Goal: Task Accomplishment & Management: Manage account settings

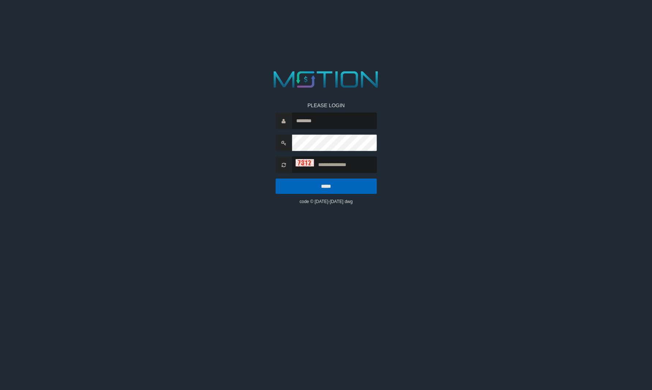
type input "********"
type input "****"
click at [275, 178] on input "*****" at bounding box center [325, 185] width 101 height 15
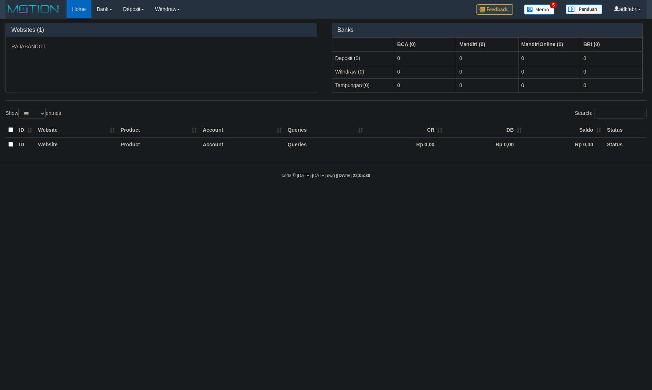
select select "***"
click at [186, 37] on link "WD List" at bounding box center [179, 35] width 58 height 10
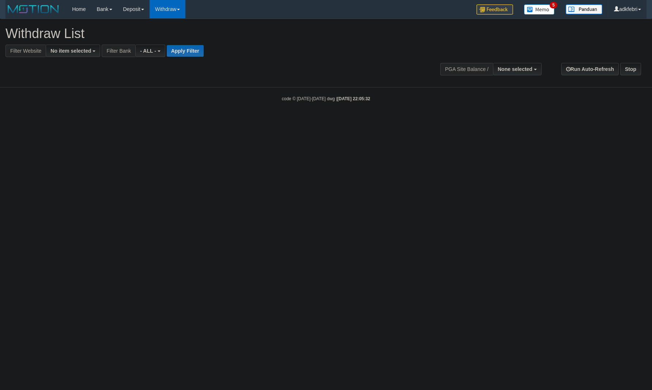
select select
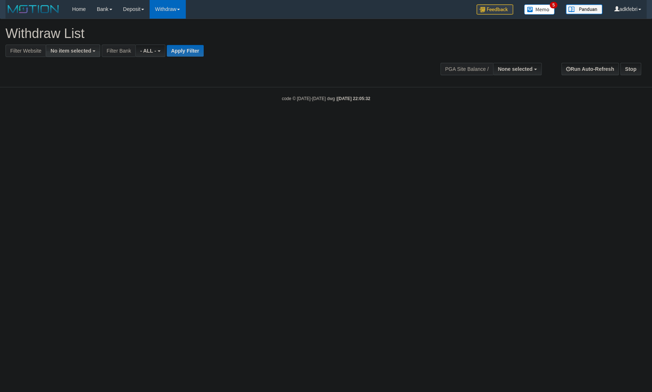
click at [60, 52] on span "No item selected" at bounding box center [70, 51] width 41 height 6
drag, startPoint x: 52, startPoint y: 96, endPoint x: 69, endPoint y: 92, distance: 17.8
click at [52, 96] on label "[ITOTO] RAJABANDOT" at bounding box center [83, 100] width 74 height 11
select select "***"
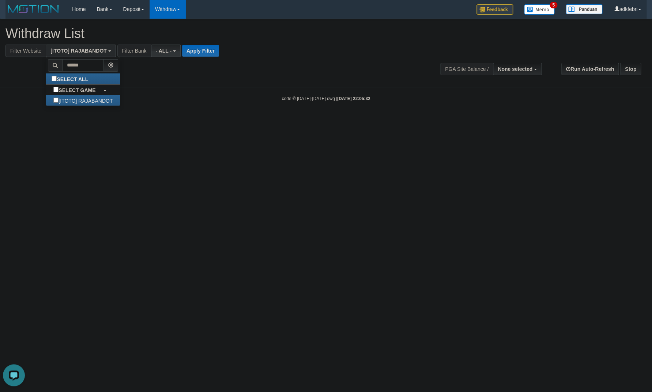
click at [164, 51] on span "- ALL -" at bounding box center [164, 51] width 16 height 6
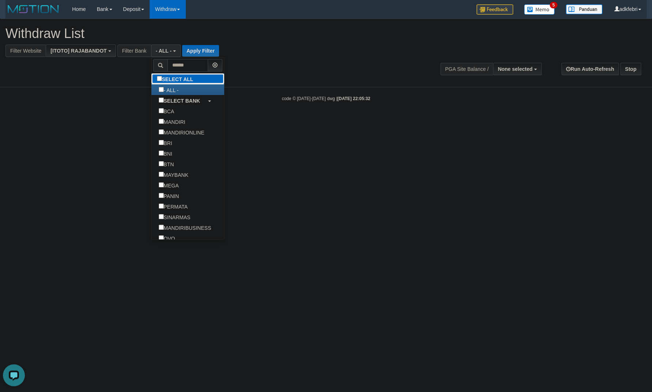
click at [159, 75] on label "SELECT ALL" at bounding box center [175, 78] width 49 height 11
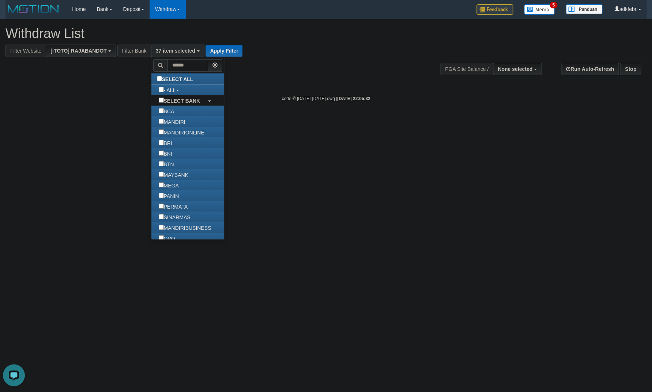
scroll to position [272, 0]
click at [167, 69] on input "text" at bounding box center [187, 65] width 41 height 12
select select
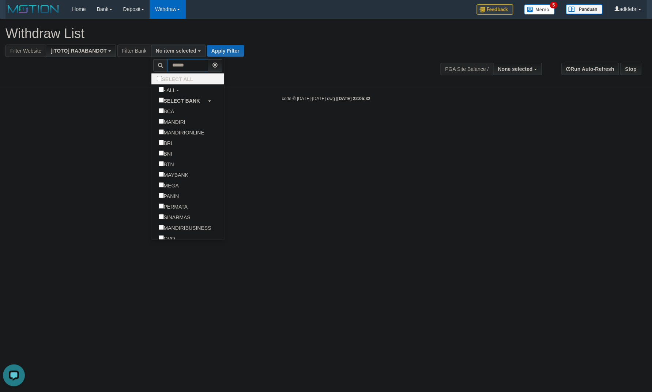
click at [167, 66] on input "text" at bounding box center [187, 65] width 41 height 12
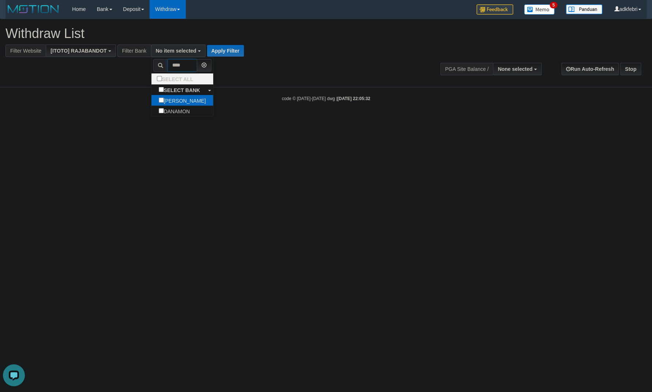
type input "****"
click at [151, 102] on label "DANA" at bounding box center [182, 100] width 62 height 11
select select "****"
click at [209, 52] on button "Apply Filter" at bounding box center [227, 51] width 37 height 12
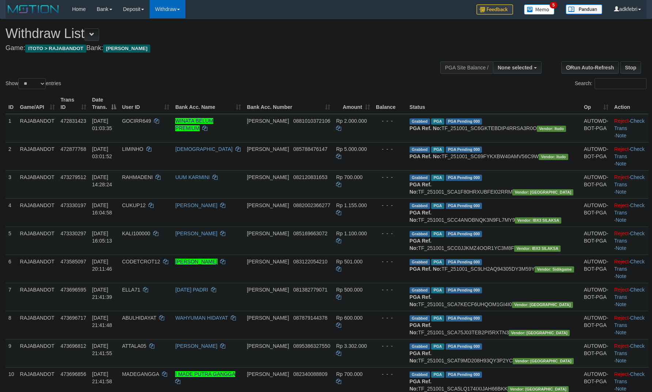
select select
select select "***"
click option "***" at bounding box center [0, 0] width 0 height 0
click at [223, 72] on div "Show ** ** ** *** entries Search:" at bounding box center [326, 55] width 652 height 72
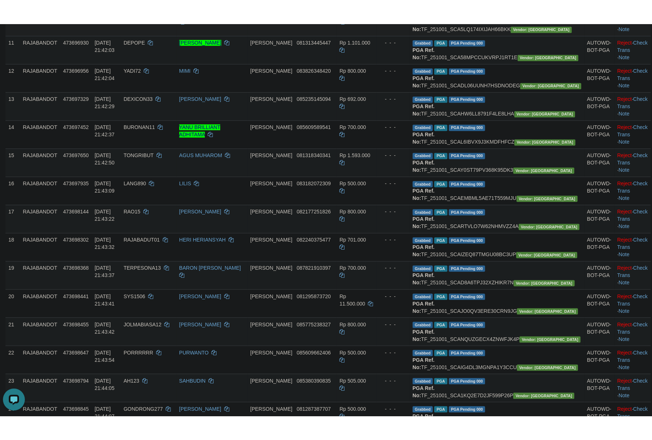
scroll to position [758, 0]
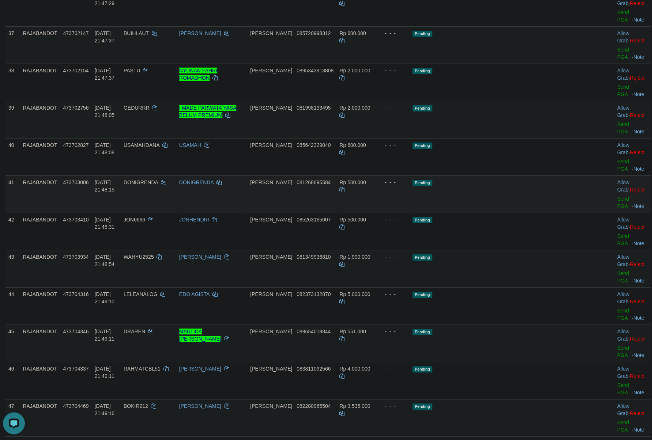
scroll to position [1158, 0]
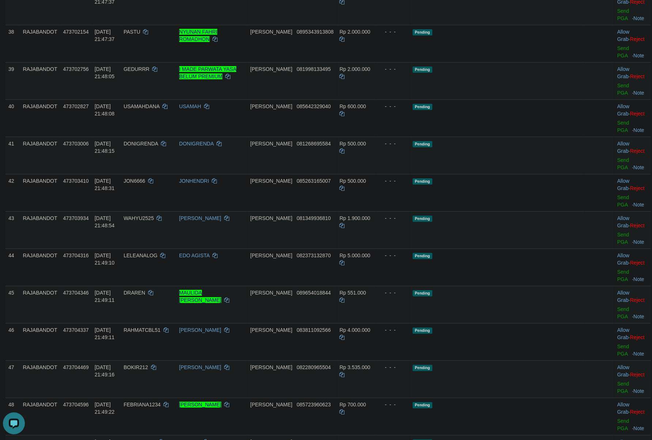
copy div "- - -"
drag, startPoint x: 505, startPoint y: 216, endPoint x: 522, endPoint y: 151, distance: 67.0
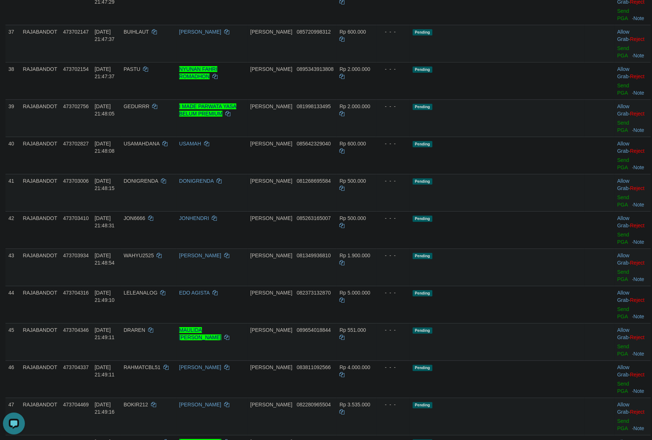
scroll to position [1120, 0]
copy td "GASGAS31"
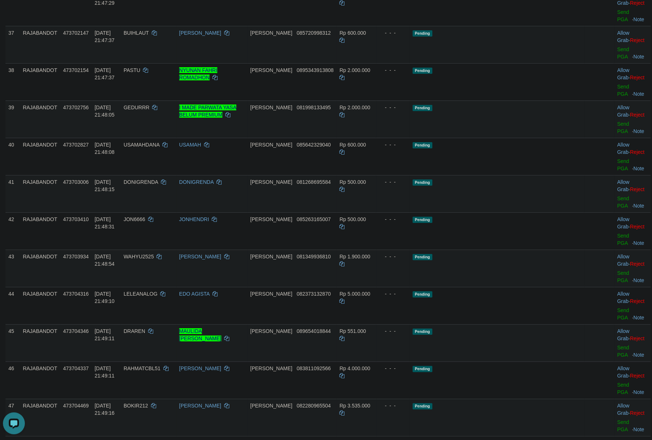
copy td "BANDAR20"
copy td "SAMSUDIN29"
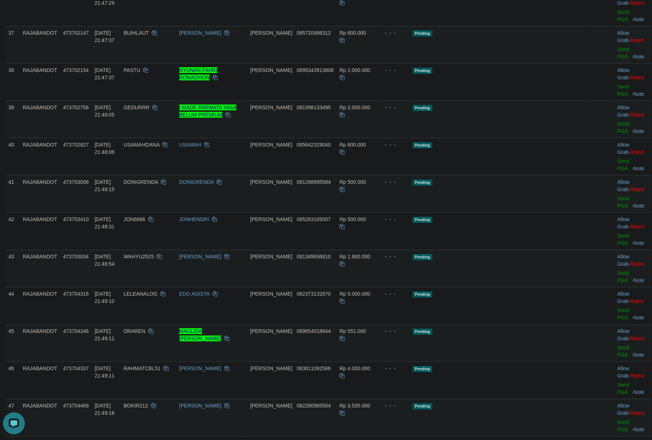
scroll to position [1043, 0]
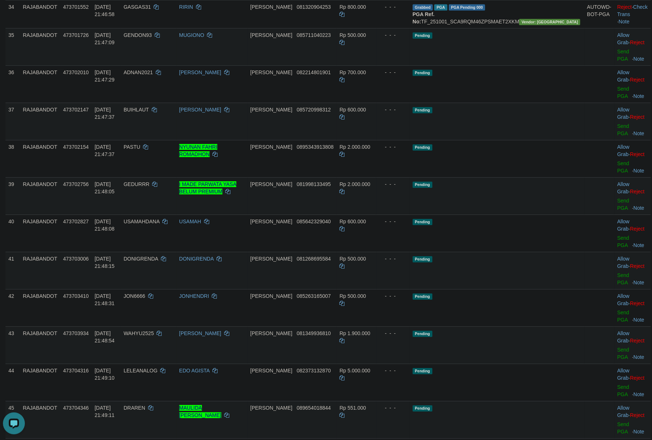
copy td "HERIE"
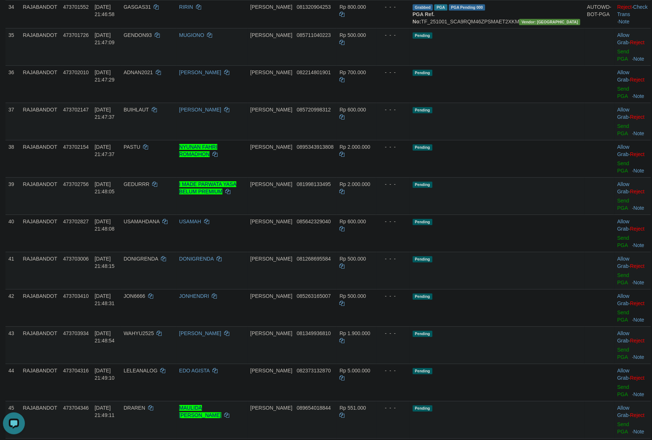
copy td "AGUS2723"
copy td "BUNTUT12334"
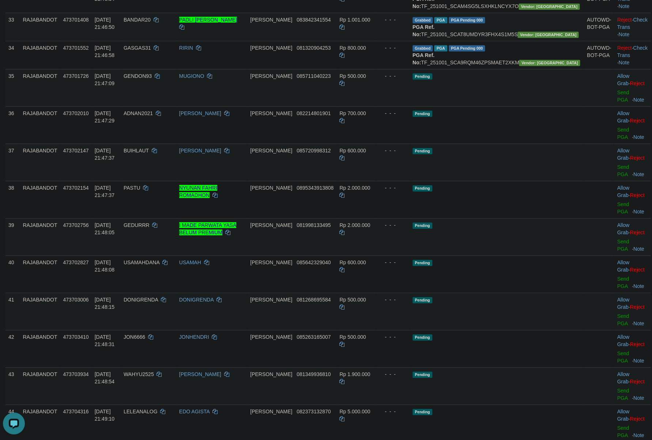
scroll to position [966, 0]
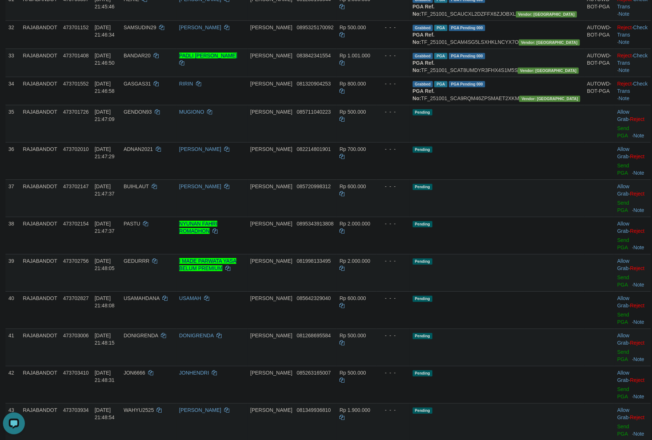
copy td "PALLOY09"
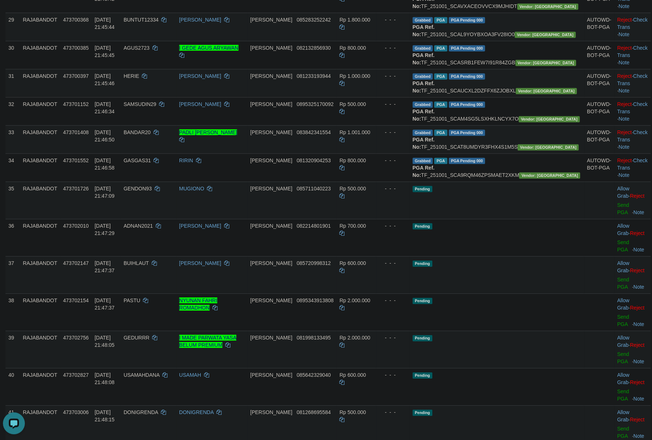
copy td "SUKALSUM"
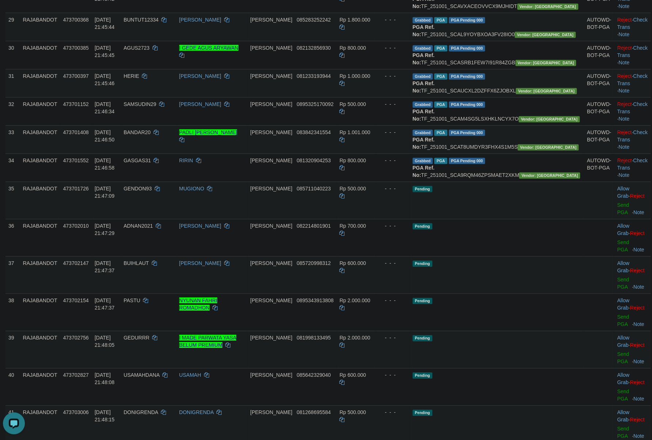
copy td "OLIMSA"
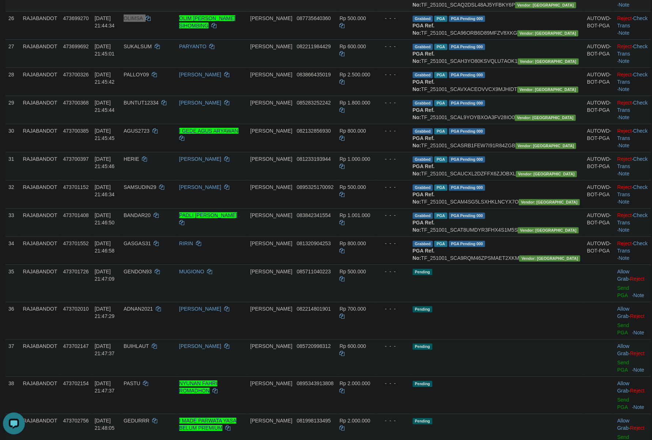
scroll to position [774, 0]
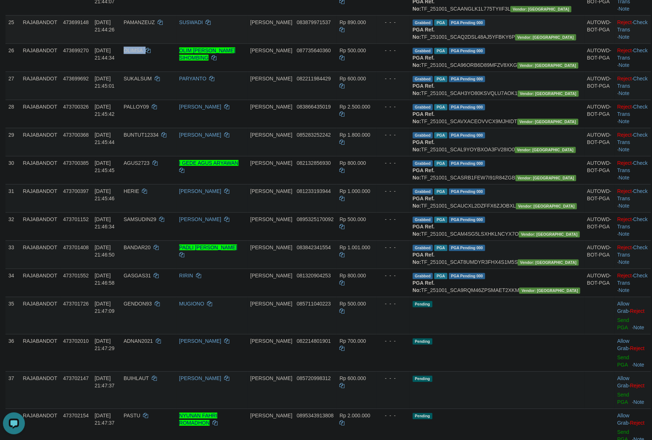
click at [175, 43] on td "PAMANZEUZ" at bounding box center [149, 29] width 56 height 28
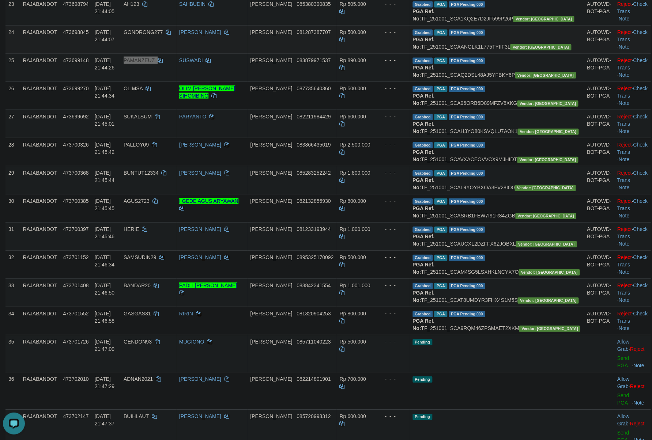
scroll to position [736, 0]
click at [163, 35] on span "GONDRONG277" at bounding box center [143, 33] width 39 height 6
click at [168, 26] on td "AH123" at bounding box center [149, 11] width 56 height 28
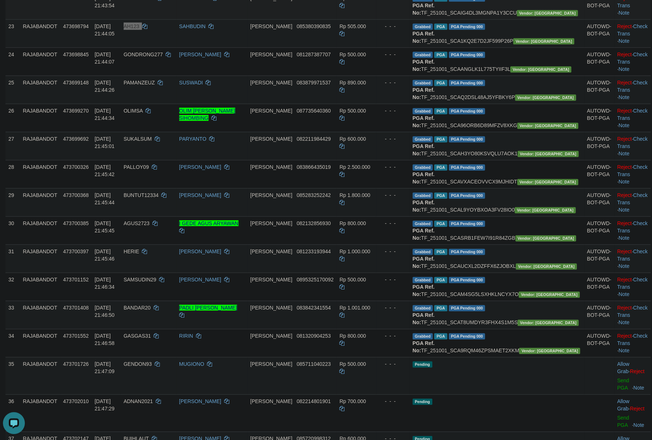
scroll to position [697, 0]
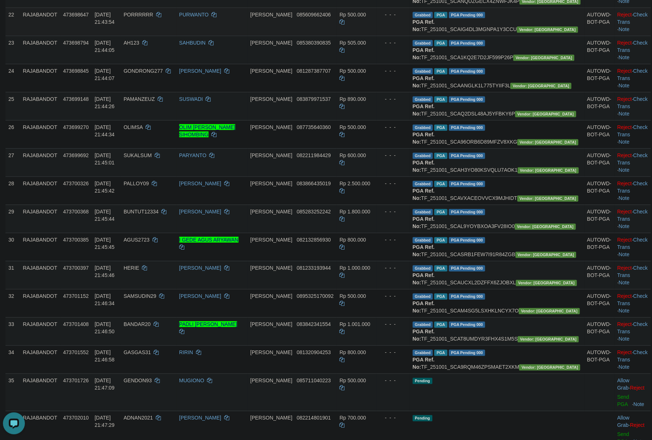
click at [153, 18] on span "PORRRRRR" at bounding box center [139, 15] width 30 height 6
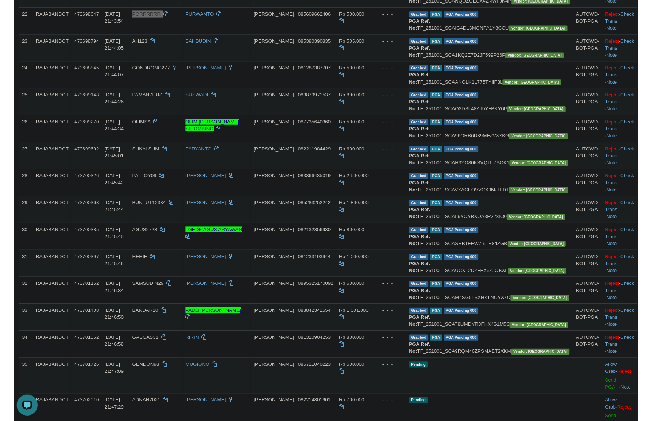
scroll to position [544, 0]
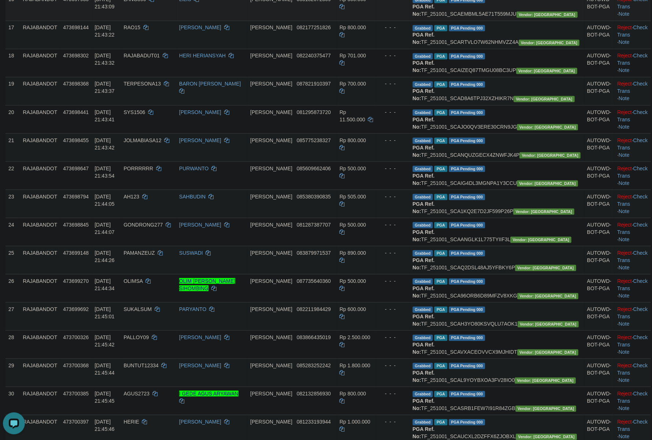
click at [336, 20] on td "DANA 083182072309" at bounding box center [291, 6] width 89 height 28
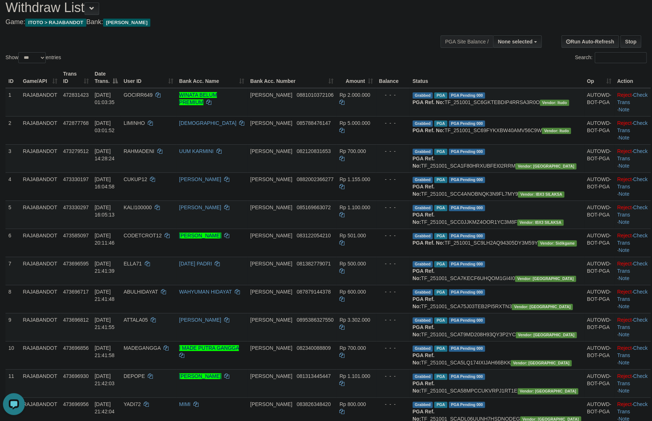
scroll to position [0, 0]
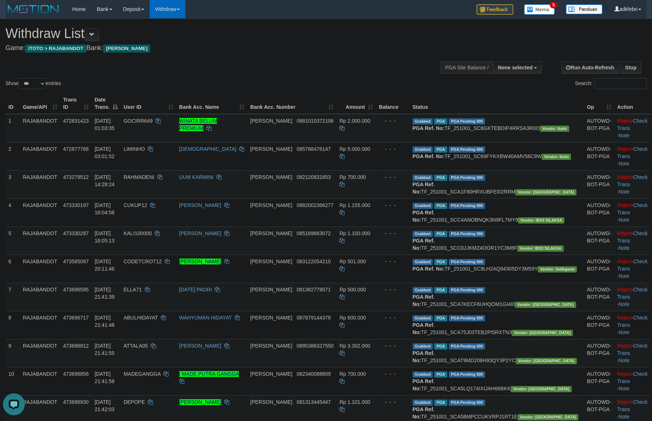
click at [185, 78] on div at bounding box center [325, 78] width 641 height 0
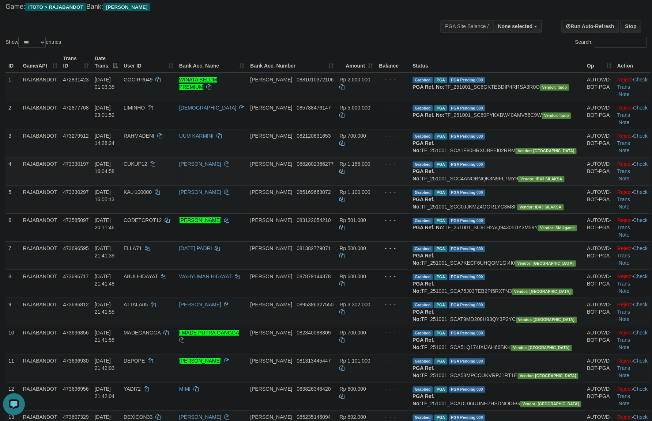
scroll to position [77, 0]
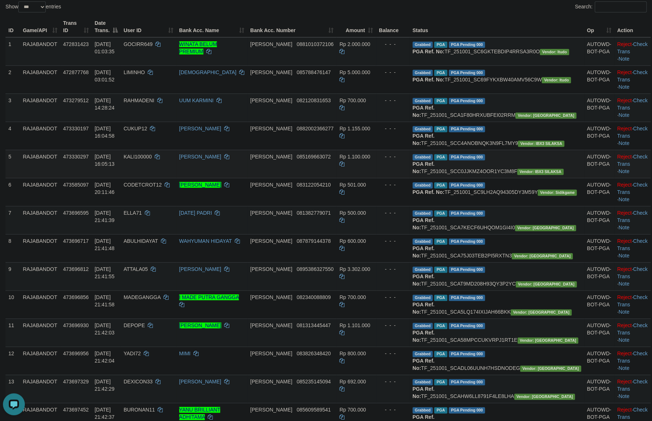
click at [172, 178] on td "KALI100000" at bounding box center [149, 164] width 56 height 28
click at [434, 174] on b "PGA Ref. No:" at bounding box center [423, 167] width 22 height 13
click at [162, 188] on span "CODETCROT12" at bounding box center [143, 185] width 38 height 6
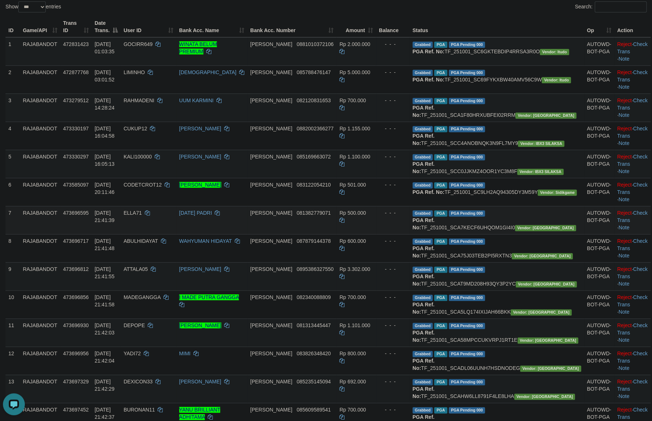
click at [376, 234] on td "Rp 500.000" at bounding box center [355, 220] width 39 height 28
click at [162, 234] on td "ELLA71" at bounding box center [149, 220] width 56 height 28
click at [336, 234] on td "DANA 081382779071" at bounding box center [291, 220] width 89 height 28
click at [158, 244] on span "ABULHIDAYAT" at bounding box center [141, 241] width 34 height 6
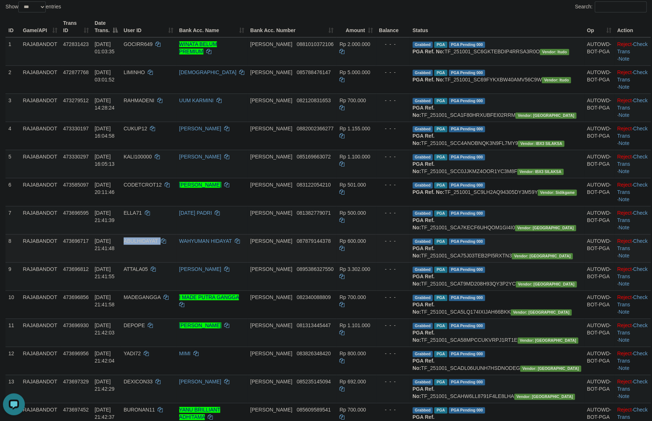
click at [158, 244] on span "ABULHIDAYAT" at bounding box center [141, 241] width 34 height 6
click at [409, 262] on td "- - -" at bounding box center [393, 248] width 34 height 28
click at [172, 291] on td "ATTALA05" at bounding box center [149, 276] width 56 height 28
drag, startPoint x: 172, startPoint y: 325, endPoint x: 221, endPoint y: 316, distance: 50.2
click at [172, 291] on td "ATTALA05" at bounding box center [149, 276] width 56 height 28
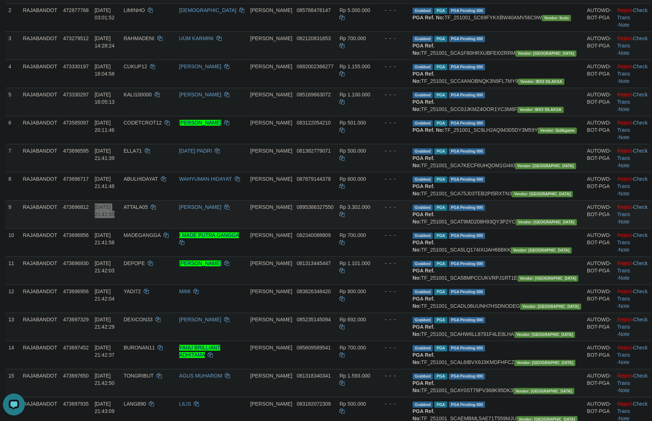
scroll to position [230, 0]
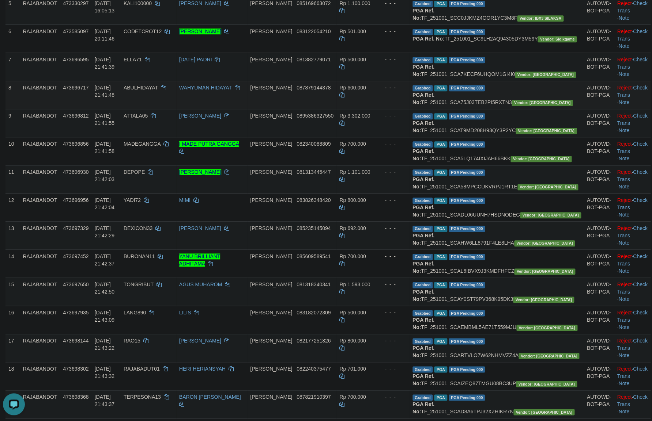
click at [409, 109] on td "- - -" at bounding box center [393, 95] width 34 height 28
click at [160, 147] on span "MADEGANGGA" at bounding box center [142, 144] width 37 height 6
click at [409, 165] on td "- - -" at bounding box center [393, 151] width 34 height 28
click at [145, 175] on span "DEPOPE" at bounding box center [134, 172] width 21 height 6
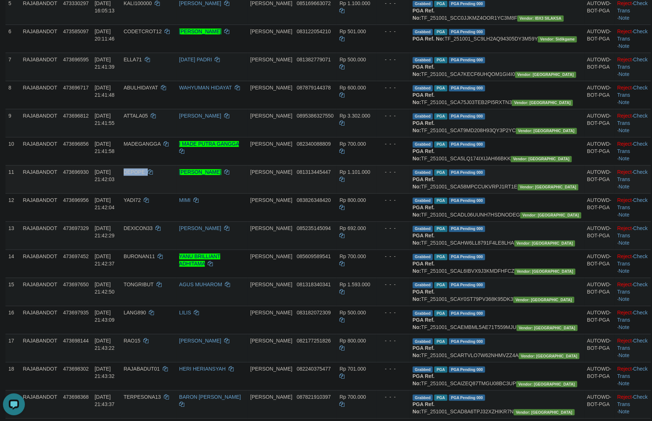
click at [145, 175] on span "DEPOPE" at bounding box center [134, 172] width 21 height 6
click at [374, 193] on td "Rp 1.101.000" at bounding box center [355, 179] width 39 height 28
click at [174, 221] on td "YADI72" at bounding box center [149, 207] width 56 height 28
click at [409, 221] on td "- - -" at bounding box center [393, 207] width 34 height 28
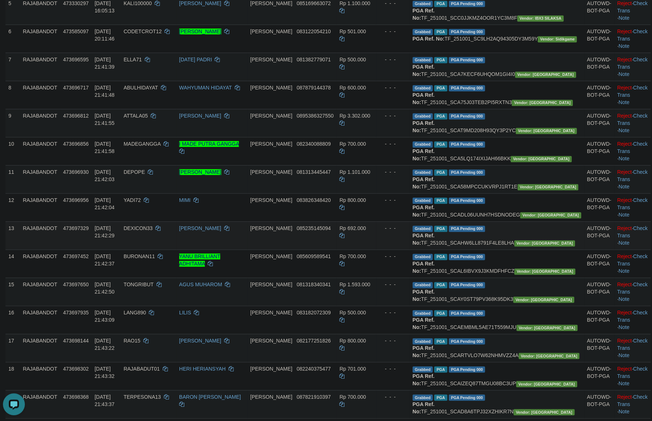
click at [152, 231] on span "DEXICON33" at bounding box center [138, 229] width 29 height 6
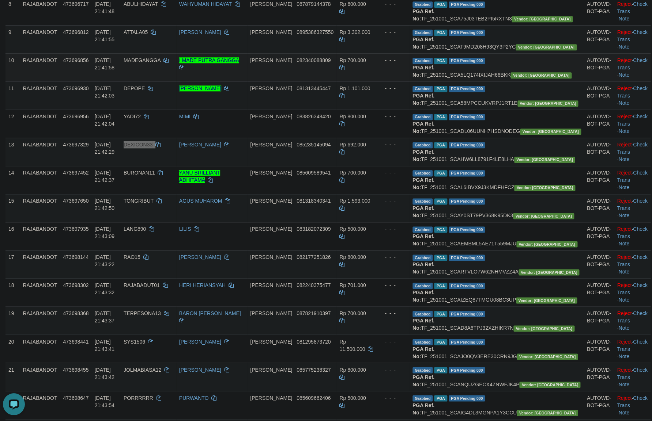
scroll to position [345, 0]
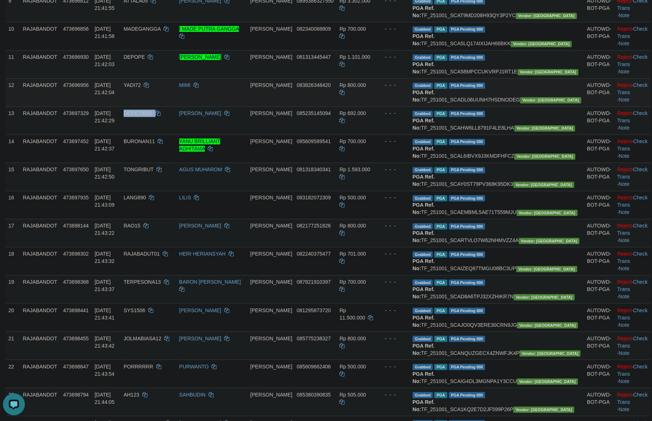
click at [409, 106] on td "- - -" at bounding box center [393, 92] width 34 height 28
click at [155, 144] on span "BURONAN11" at bounding box center [139, 142] width 31 height 6
click at [373, 163] on td "Rp 700.000" at bounding box center [355, 149] width 39 height 28
click at [154, 173] on span "TONGRIBUT" at bounding box center [139, 170] width 30 height 6
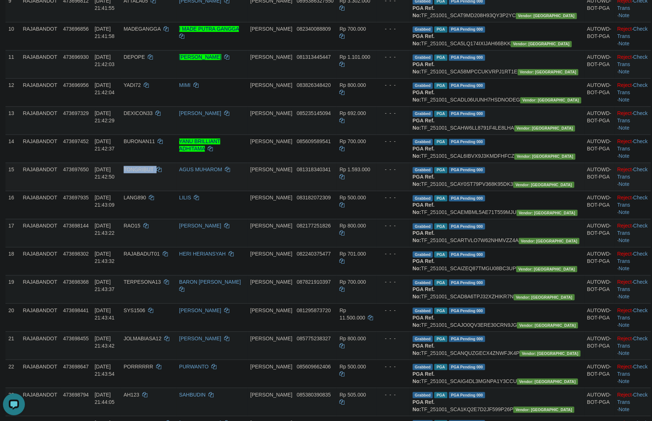
click at [154, 173] on span "TONGRIBUT" at bounding box center [139, 170] width 30 height 6
click at [330, 173] on span "081318340341" at bounding box center [313, 170] width 34 height 6
click at [376, 191] on td "Rp 1.593.000" at bounding box center [355, 177] width 39 height 28
click at [146, 201] on span "LANG890" at bounding box center [135, 198] width 22 height 6
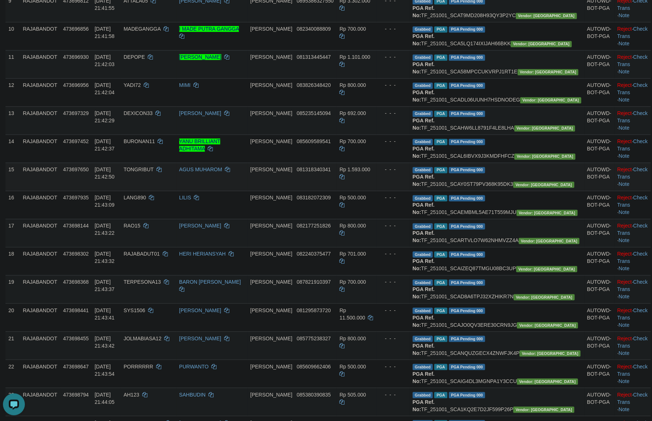
click at [513, 188] on span "Vendor: Java" at bounding box center [543, 185] width 61 height 6
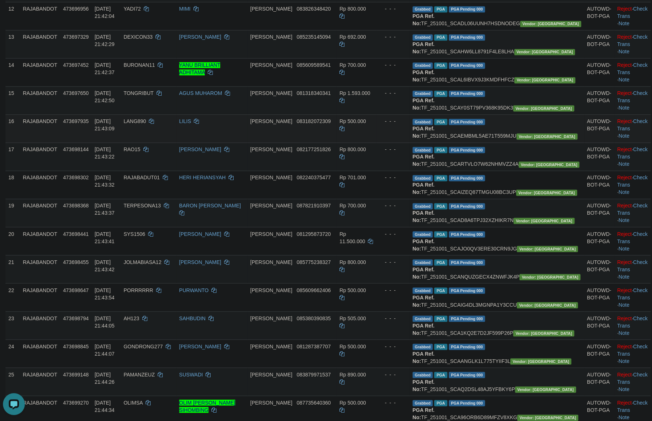
scroll to position [422, 0]
click at [140, 152] on span "RAO15" at bounding box center [132, 149] width 17 height 6
click at [376, 170] on td "Rp 800.000" at bounding box center [355, 156] width 39 height 28
click at [376, 142] on td "Rp 500.000" at bounding box center [355, 128] width 39 height 28
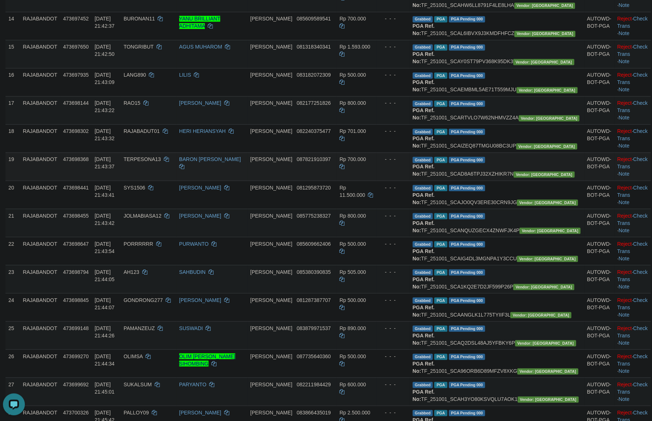
scroll to position [537, 0]
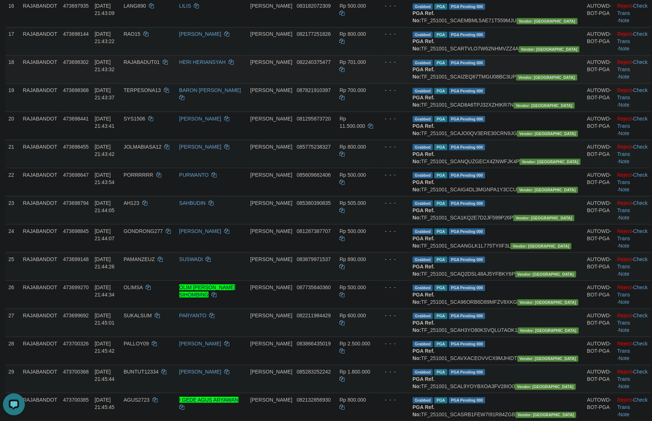
click at [160, 65] on span "RAJABADUT01" at bounding box center [142, 62] width 36 height 6
click at [376, 83] on td "Rp 701.000" at bounding box center [355, 69] width 39 height 28
click at [161, 93] on span "TERPESONA13" at bounding box center [142, 90] width 37 height 6
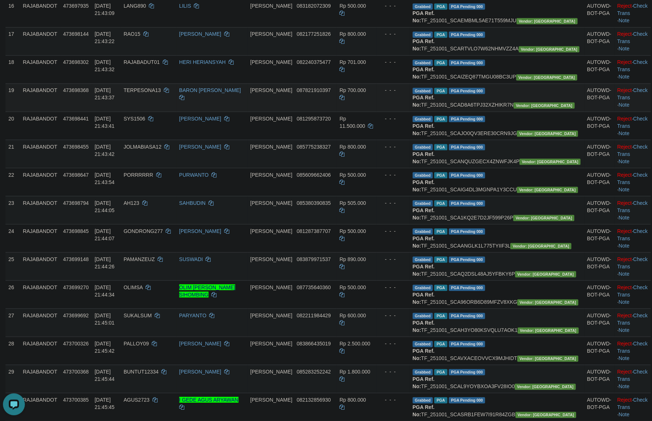
click at [376, 111] on td "Rp 700.000" at bounding box center [355, 97] width 39 height 28
click at [145, 121] on span "SYS1506" at bounding box center [135, 118] width 22 height 6
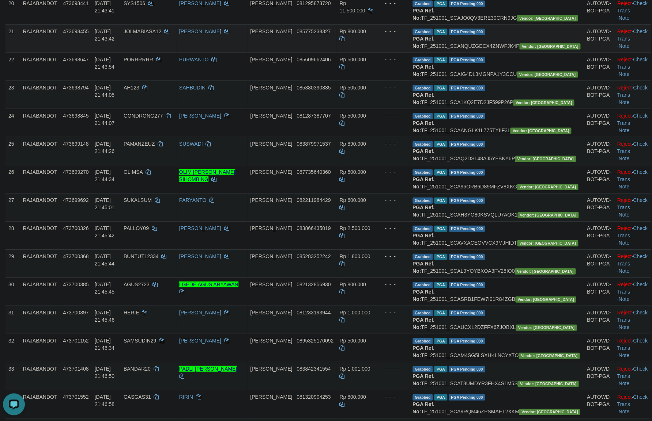
click at [409, 53] on td "- - -" at bounding box center [393, 38] width 34 height 28
click at [162, 34] on span "JOLMABIASA12" at bounding box center [143, 32] width 38 height 6
click at [376, 53] on td "Rp 800.000" at bounding box center [355, 38] width 39 height 28
click at [153, 62] on span "PORRRRRR" at bounding box center [139, 60] width 30 height 6
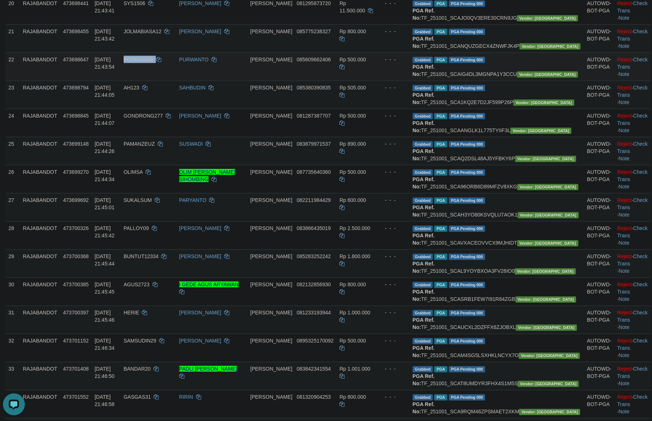
click at [153, 62] on span "PORRRRRR" at bounding box center [139, 60] width 30 height 6
click at [376, 81] on td "Rp 500.000" at bounding box center [355, 67] width 39 height 28
click at [166, 109] on td "AH123" at bounding box center [149, 95] width 56 height 28
drag, startPoint x: 443, startPoint y: 274, endPoint x: 438, endPoint y: 272, distance: 5.1
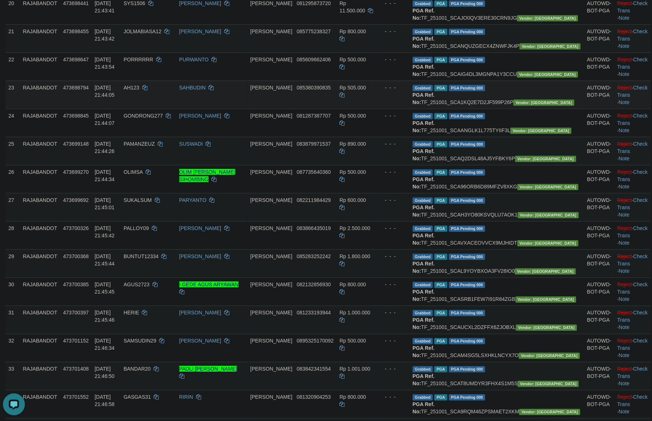
click at [409, 109] on td "- - -" at bounding box center [393, 95] width 34 height 28
click at [376, 137] on td "Rp 500.000" at bounding box center [355, 123] width 39 height 28
click at [176, 137] on td "GONDRONG277" at bounding box center [149, 123] width 56 height 28
click at [376, 109] on td "Rp 505.000" at bounding box center [355, 95] width 39 height 28
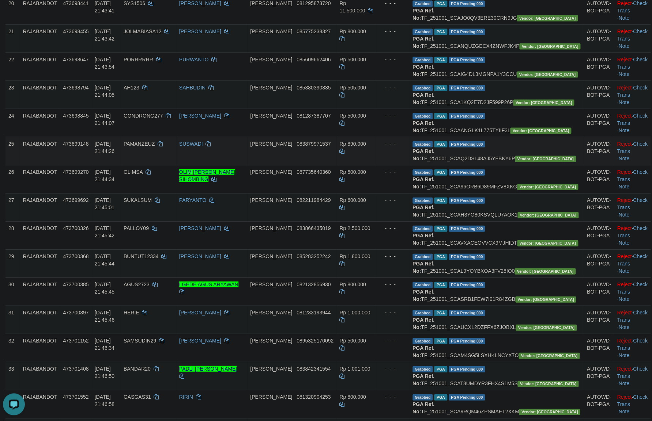
scroll to position [729, 0]
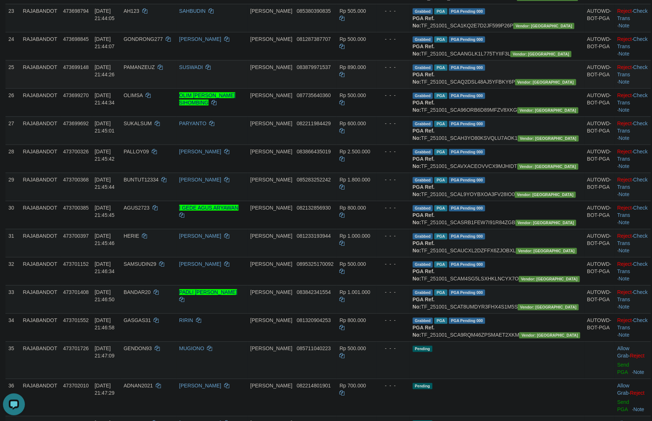
click at [176, 88] on td "PAMANZEUZ" at bounding box center [149, 74] width 56 height 28
drag, startPoint x: 422, startPoint y: 242, endPoint x: 435, endPoint y: 246, distance: 13.2
click at [406, 71] on div "- - -" at bounding box center [393, 67] width 28 height 7
click at [166, 117] on td "OLIMSA" at bounding box center [149, 102] width 56 height 28
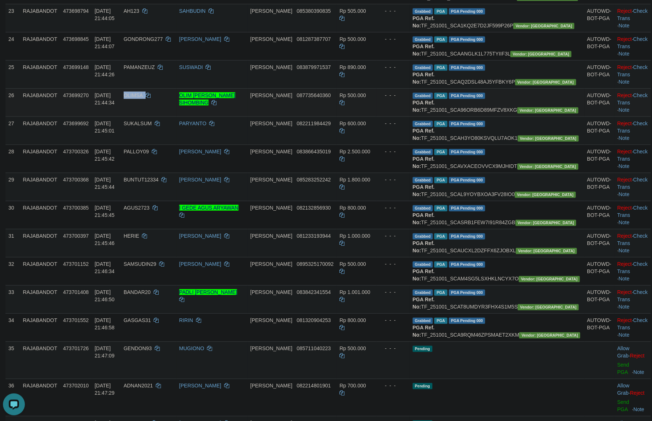
click at [166, 117] on td "OLIMSA" at bounding box center [149, 102] width 56 height 28
click at [409, 117] on td "- - -" at bounding box center [393, 102] width 34 height 28
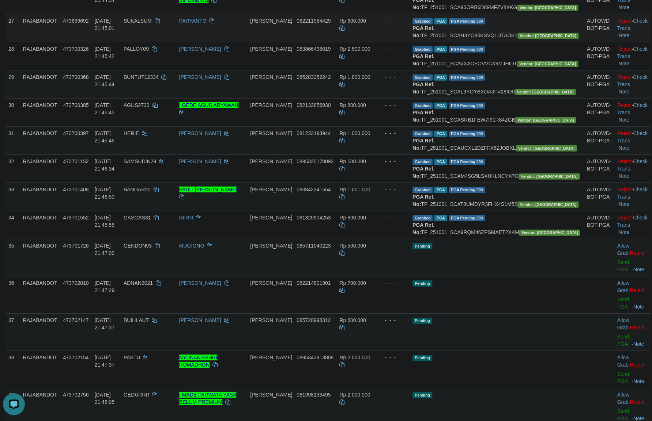
scroll to position [844, 0]
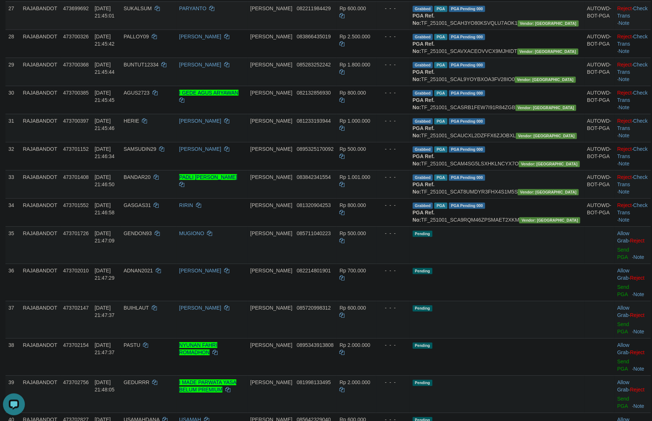
click at [168, 30] on td "SUKALSUM" at bounding box center [149, 15] width 56 height 28
click at [376, 58] on td "Rp 2.500.000" at bounding box center [355, 44] width 39 height 28
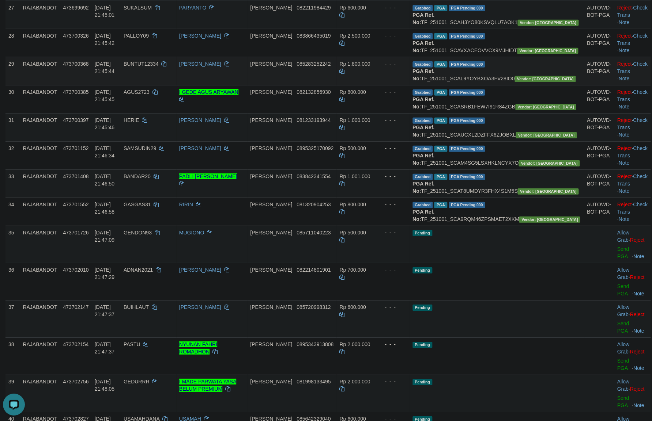
scroll to position [921, 0]
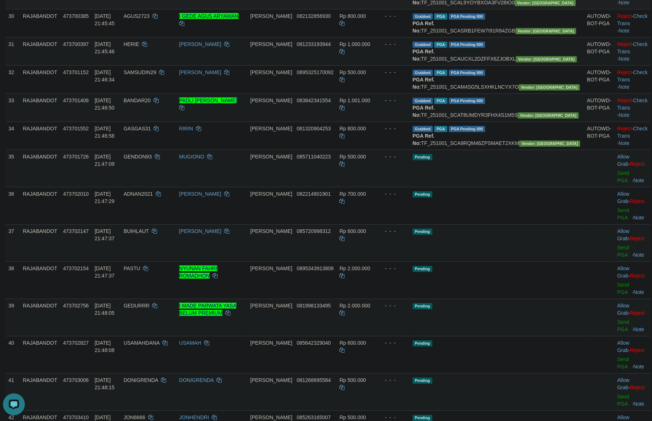
click at [168, 37] on td "AGUS2723" at bounding box center [149, 23] width 56 height 28
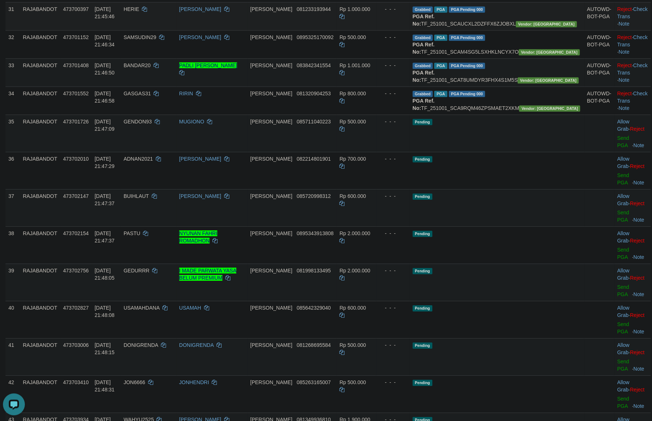
scroll to position [998, 0]
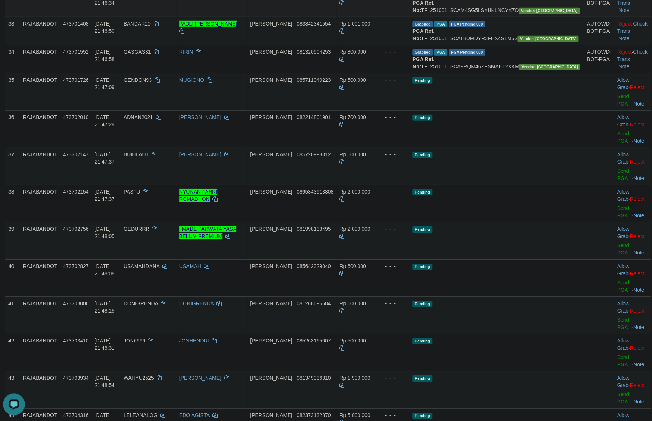
click at [409, 17] on td "- - -" at bounding box center [393, 3] width 34 height 28
click at [163, 45] on td "BANDAR20" at bounding box center [149, 31] width 56 height 28
click at [376, 45] on td "Rp 1.001.000" at bounding box center [355, 31] width 39 height 28
click at [176, 73] on td "GASGAS31" at bounding box center [149, 59] width 56 height 28
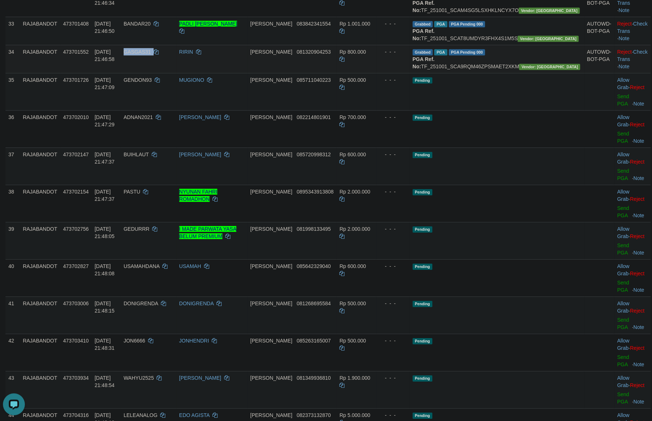
click at [176, 73] on td "GASGAS31" at bounding box center [149, 59] width 56 height 28
